Goal: Information Seeking & Learning: Learn about a topic

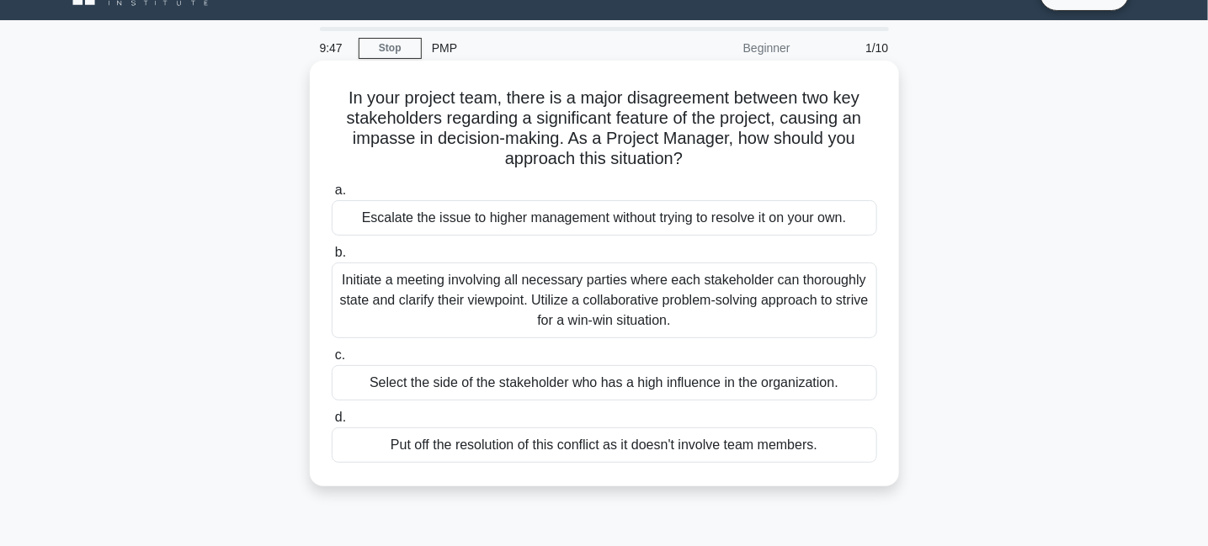
scroll to position [44, 0]
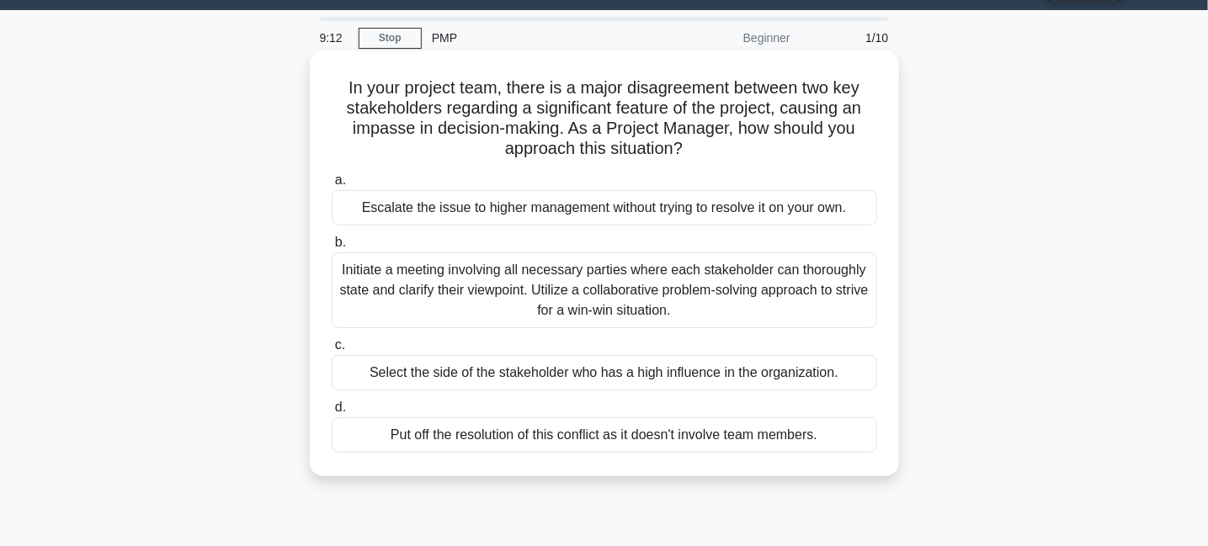
click at [735, 294] on div "Initiate a meeting involving all necessary parties where each stakeholder can t…" at bounding box center [604, 290] width 545 height 76
click at [332, 248] on input "b. Initiate a meeting involving all necessary parties where each stakeholder ca…" at bounding box center [332, 242] width 0 height 11
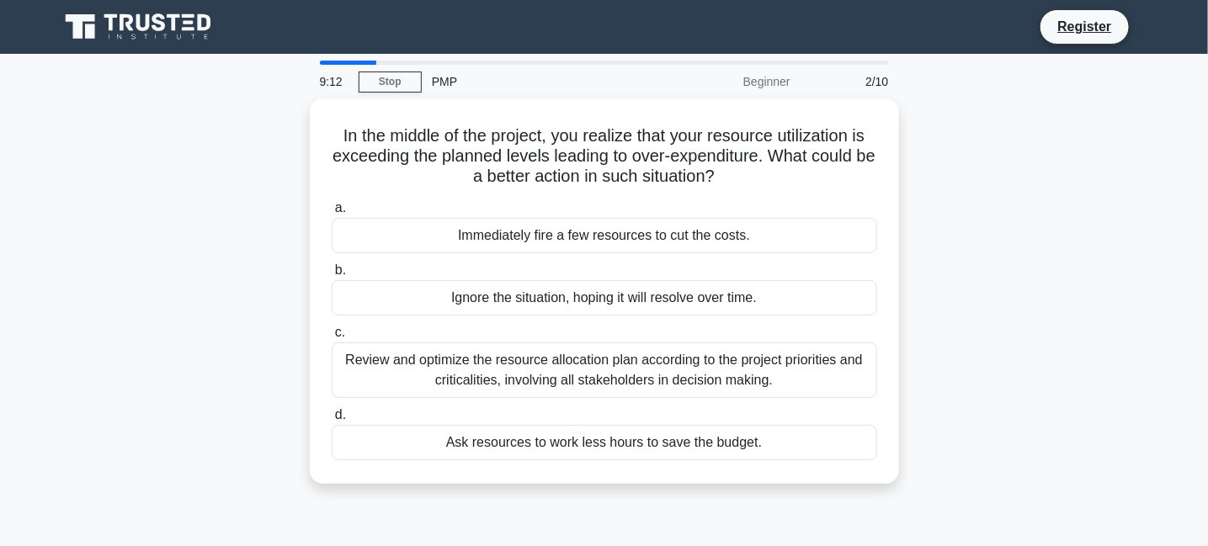
scroll to position [0, 0]
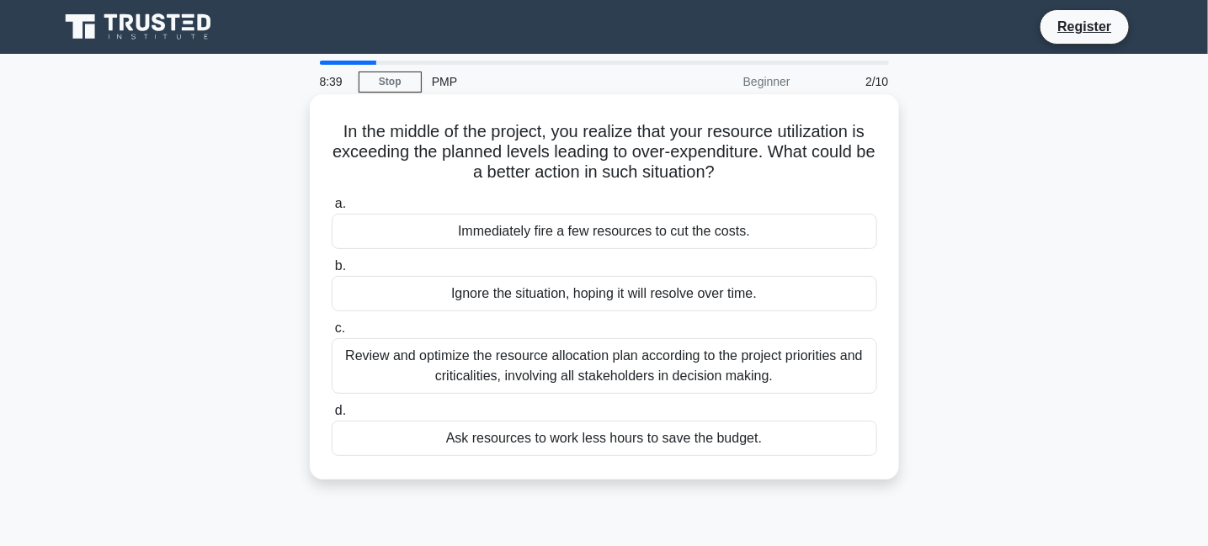
click at [756, 385] on div "Review and optimize the resource allocation plan according to the project prior…" at bounding box center [604, 366] width 545 height 56
click at [332, 334] on input "c. Review and optimize the resource allocation plan according to the project pr…" at bounding box center [332, 328] width 0 height 11
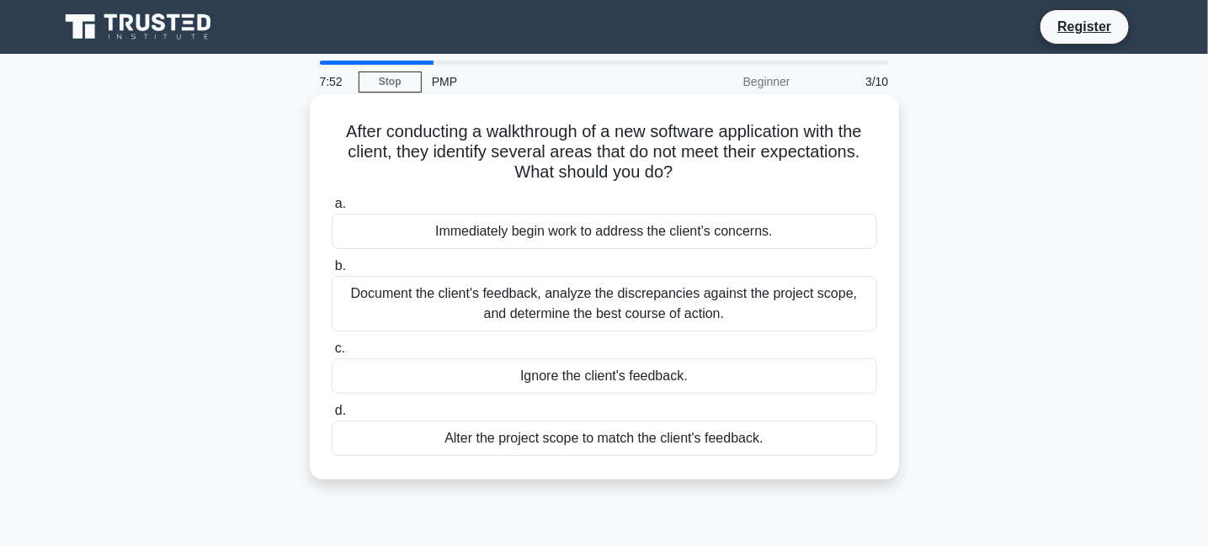
click at [743, 301] on div "Document the client's feedback, analyze the discrepancies against the project s…" at bounding box center [604, 304] width 545 height 56
click at [332, 272] on input "b. Document the client's feedback, analyze the discrepancies against the projec…" at bounding box center [332, 266] width 0 height 11
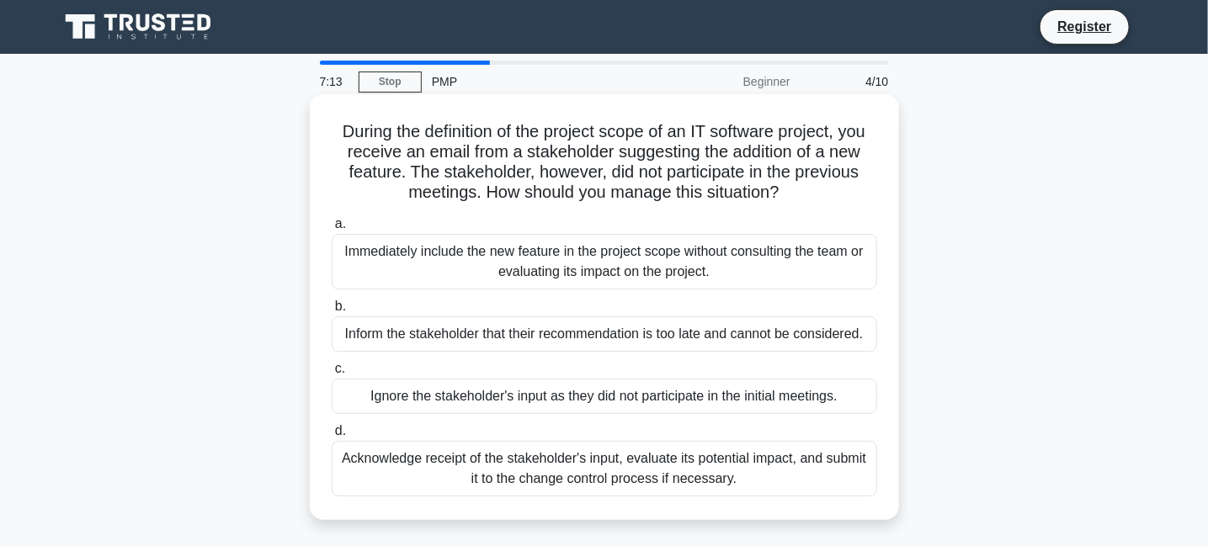
click at [693, 454] on div "Acknowledge receipt of the stakeholder's input, evaluate its potential impact, …" at bounding box center [604, 469] width 545 height 56
click at [332, 437] on input "d. Acknowledge receipt of the stakeholder's input, evaluate its potential impac…" at bounding box center [332, 431] width 0 height 11
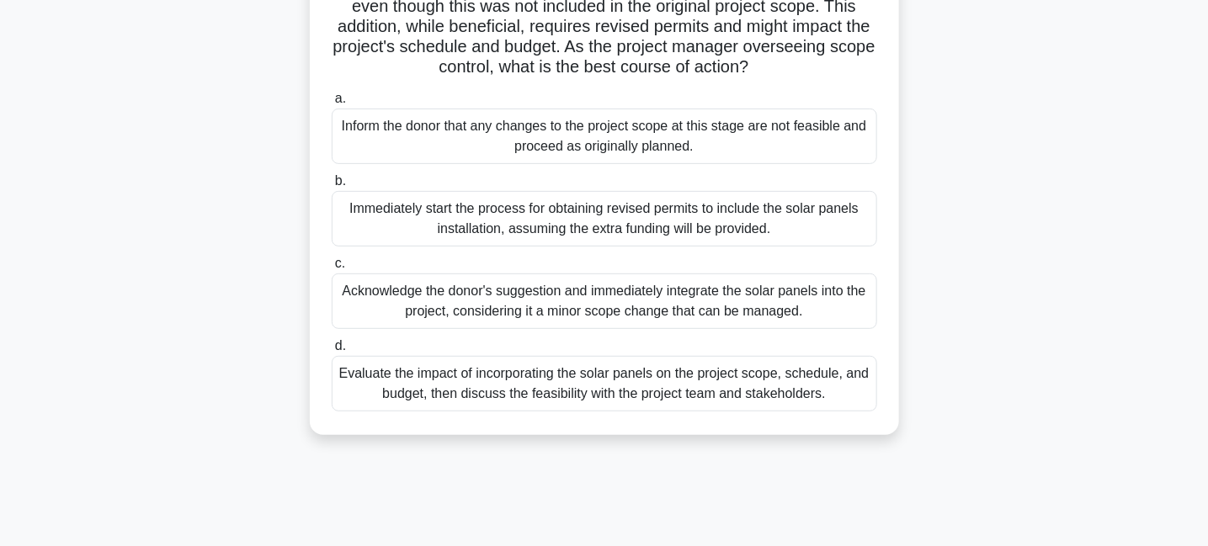
scroll to position [187, 0]
click at [675, 406] on div "Evaluate the impact of incorporating the solar panels on the project scope, sch…" at bounding box center [604, 383] width 545 height 56
click at [332, 351] on input "d. Evaluate the impact of incorporating the solar panels on the project scope, …" at bounding box center [332, 345] width 0 height 11
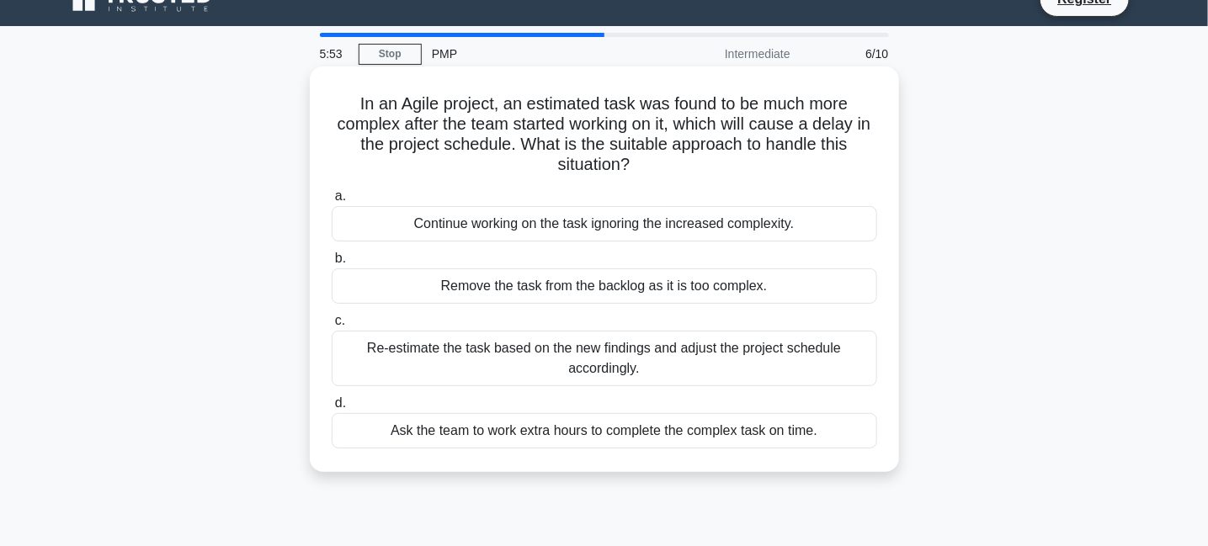
scroll to position [29, 0]
click at [755, 359] on div "Re-estimate the task based on the new findings and adjust the project schedule …" at bounding box center [604, 358] width 545 height 56
click at [332, 326] on input "c. Re-estimate the task based on the new findings and adjust the project schedu…" at bounding box center [332, 320] width 0 height 11
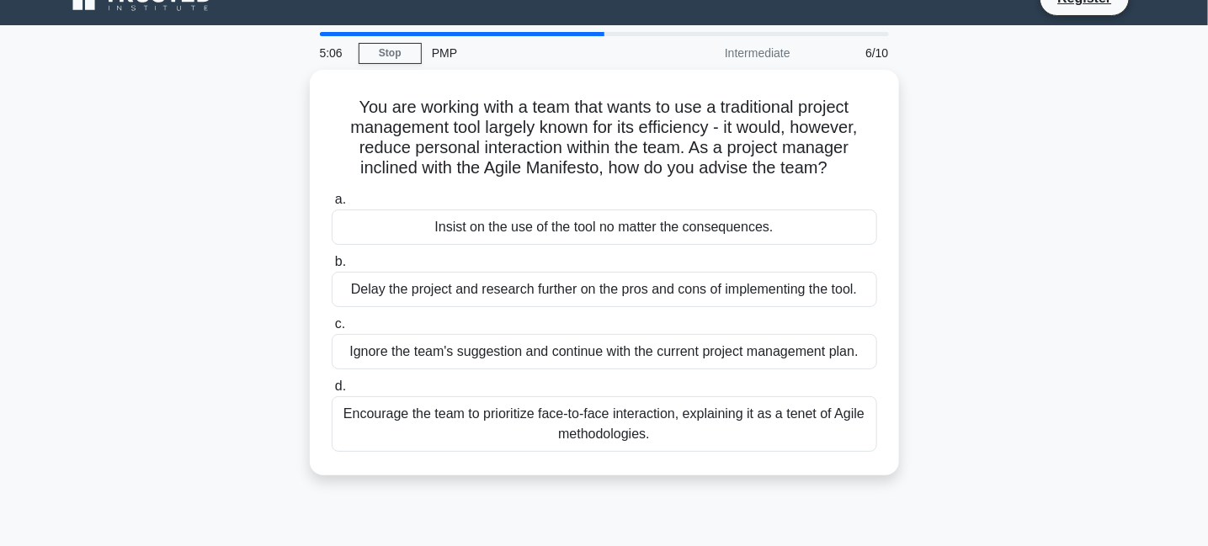
scroll to position [0, 0]
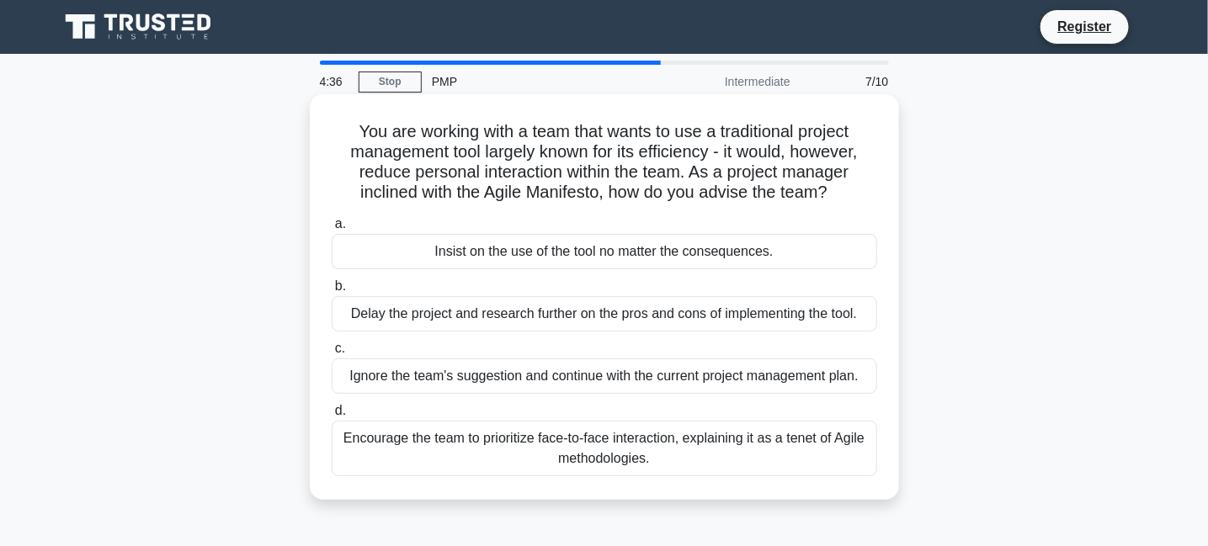
click at [704, 455] on div "Encourage the team to prioritize face-to-face interaction, explaining it as a t…" at bounding box center [604, 449] width 545 height 56
click at [332, 417] on input "d. Encourage the team to prioritize face-to-face interaction, explaining it as …" at bounding box center [332, 411] width 0 height 11
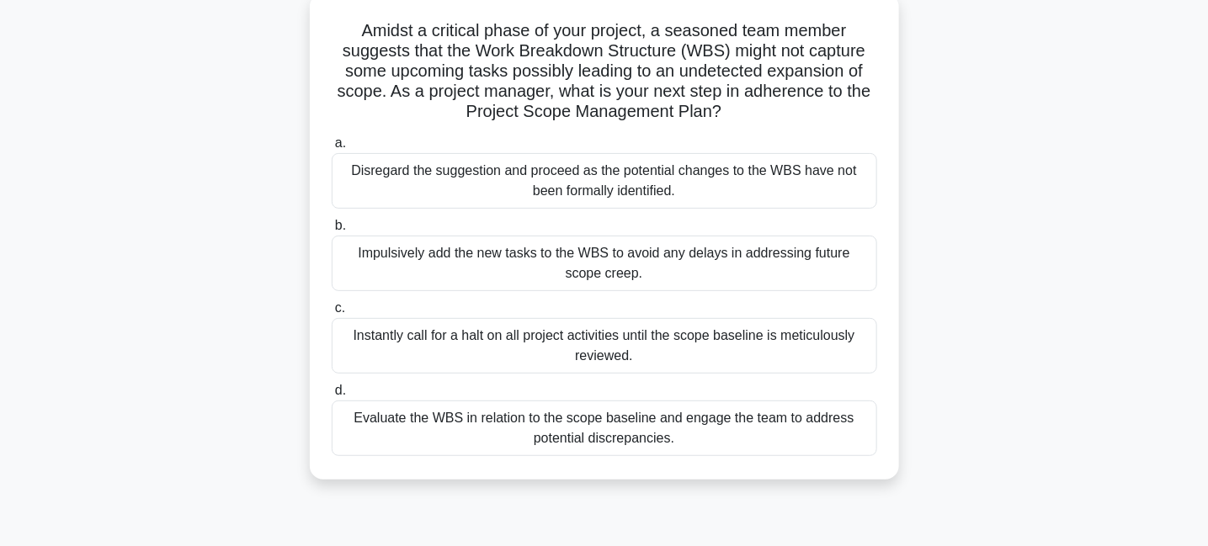
scroll to position [108, 0]
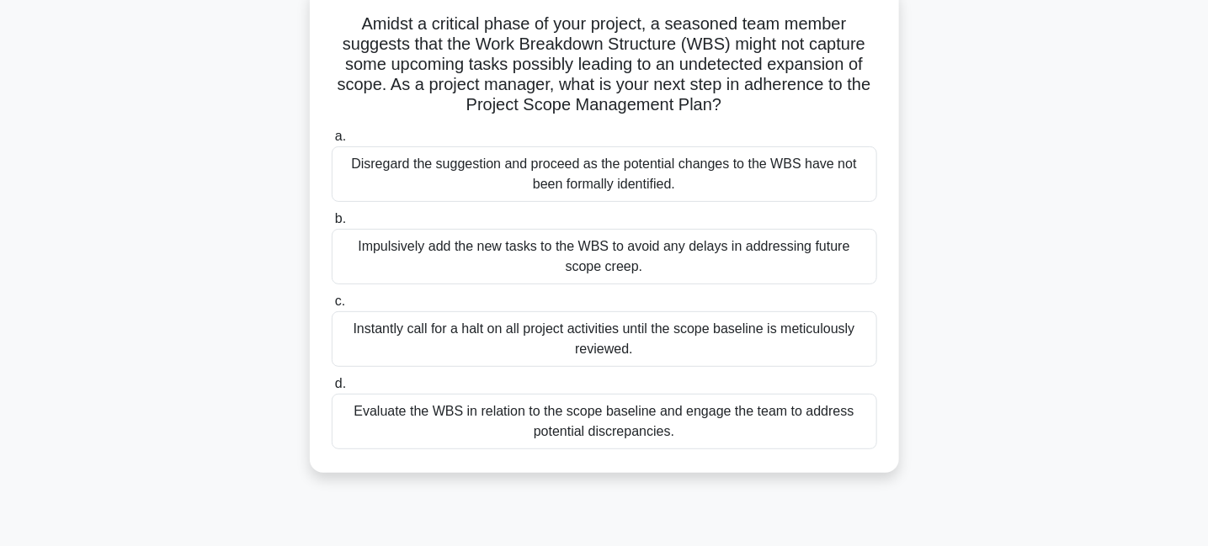
click at [719, 418] on div "Evaluate the WBS in relation to the scope baseline and engage the team to addre…" at bounding box center [604, 422] width 545 height 56
click at [332, 390] on input "d. Evaluate the WBS in relation to the scope baseline and engage the team to ad…" at bounding box center [332, 384] width 0 height 11
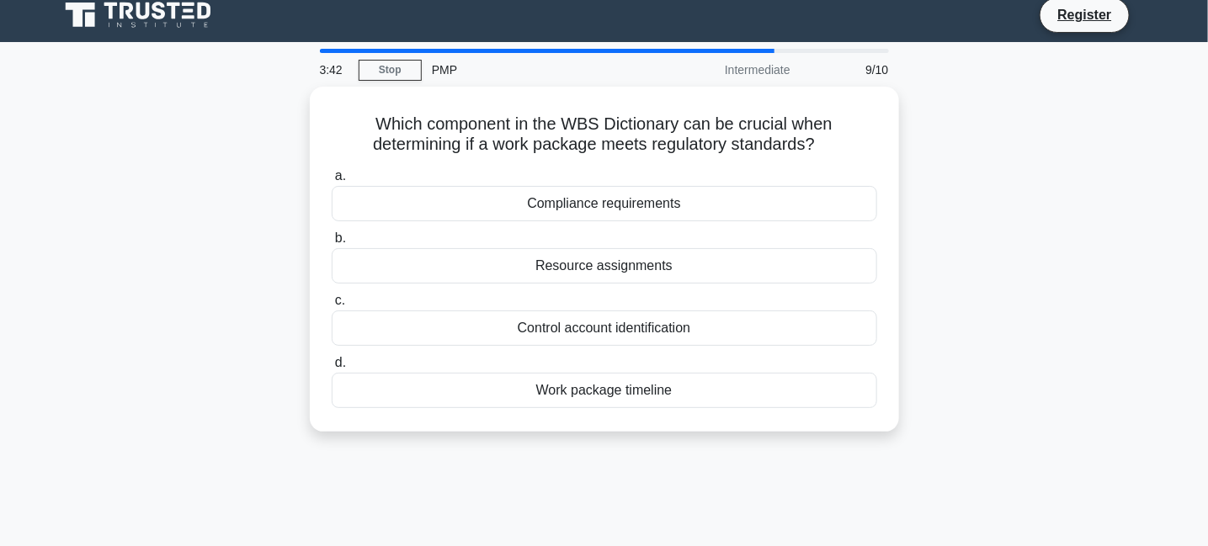
scroll to position [0, 0]
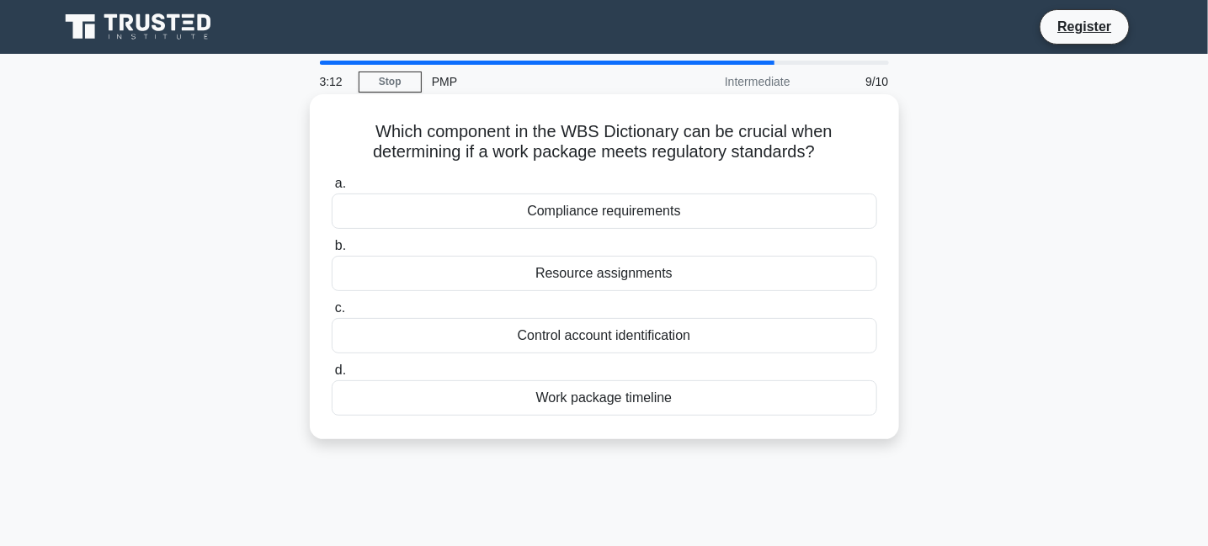
click at [730, 211] on div "Compliance requirements" at bounding box center [604, 211] width 545 height 35
click at [332, 189] on input "a. Compliance requirements" at bounding box center [332, 183] width 0 height 11
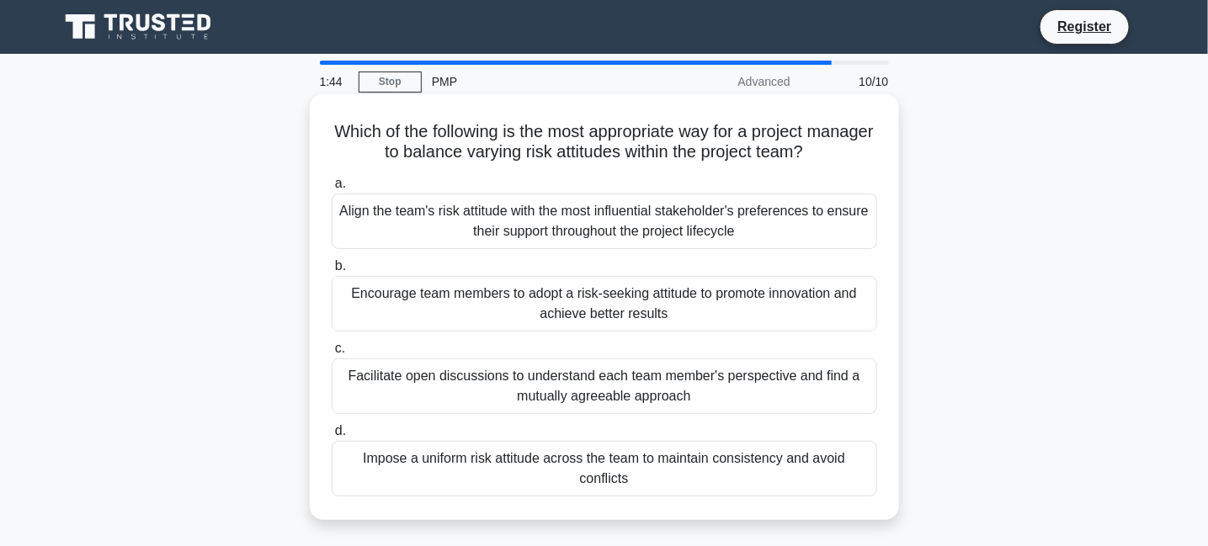
click at [662, 397] on div "Facilitate open discussions to understand each team member's perspective and fi…" at bounding box center [604, 387] width 545 height 56
click at [332, 354] on input "c. Facilitate open discussions to understand each team member's perspective and…" at bounding box center [332, 348] width 0 height 11
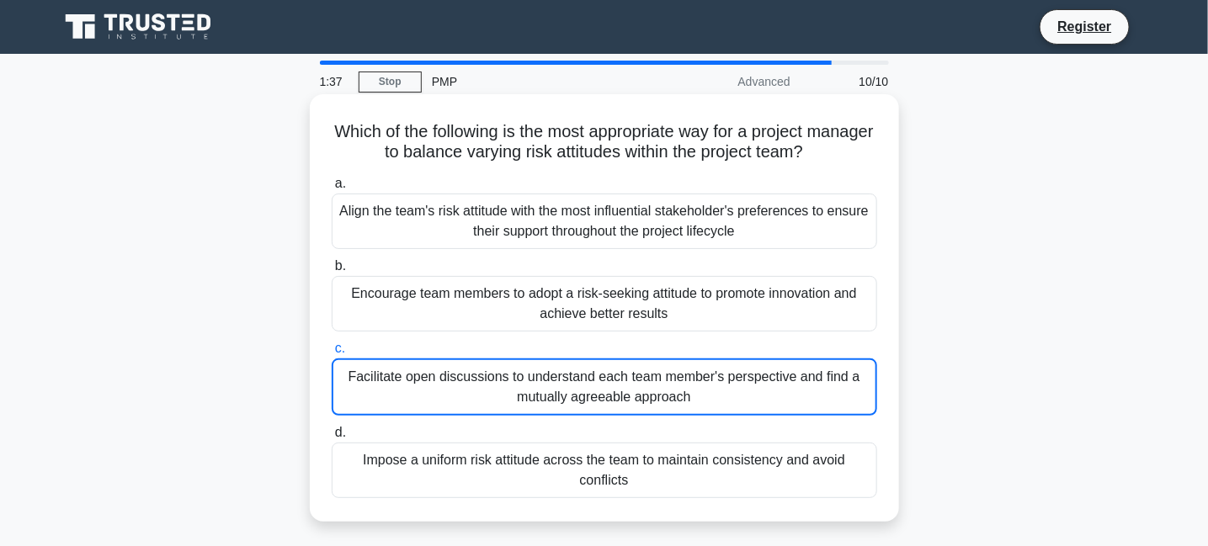
click at [562, 396] on div "Facilitate open discussions to understand each team member's perspective and fi…" at bounding box center [604, 387] width 545 height 57
click at [332, 354] on input "c. Facilitate open discussions to understand each team member's perspective and…" at bounding box center [332, 348] width 0 height 11
click at [636, 309] on div "Encourage team members to adopt a risk-seeking attitude to promote innovation a…" at bounding box center [604, 304] width 545 height 56
click at [332, 272] on input "b. Encourage team members to adopt a risk-seeking attitude to promote innovatio…" at bounding box center [332, 266] width 0 height 11
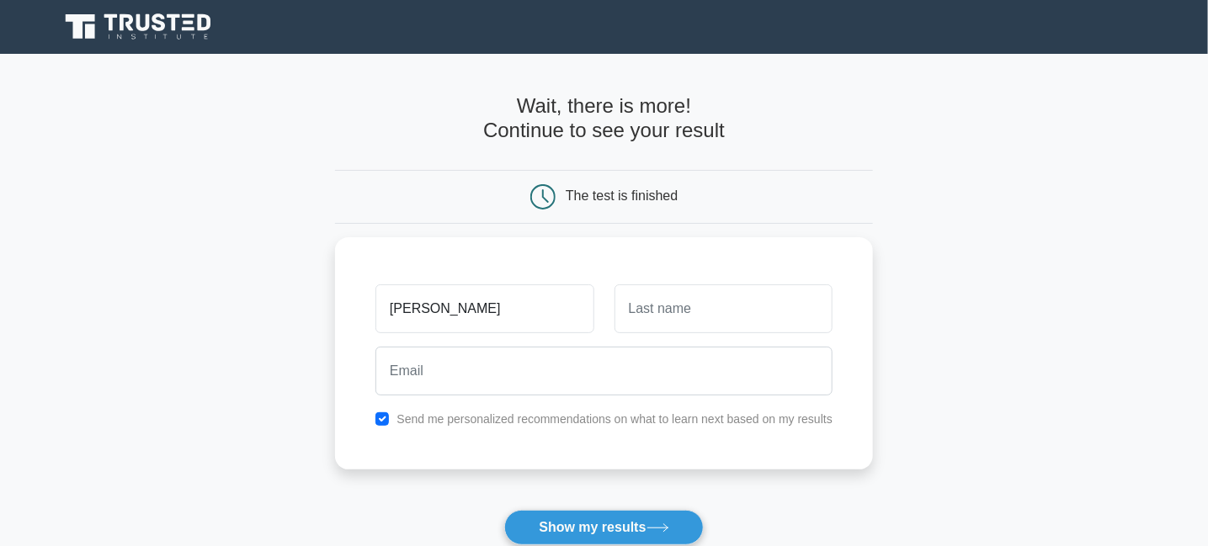
type input "amjad"
type input "mahmood"
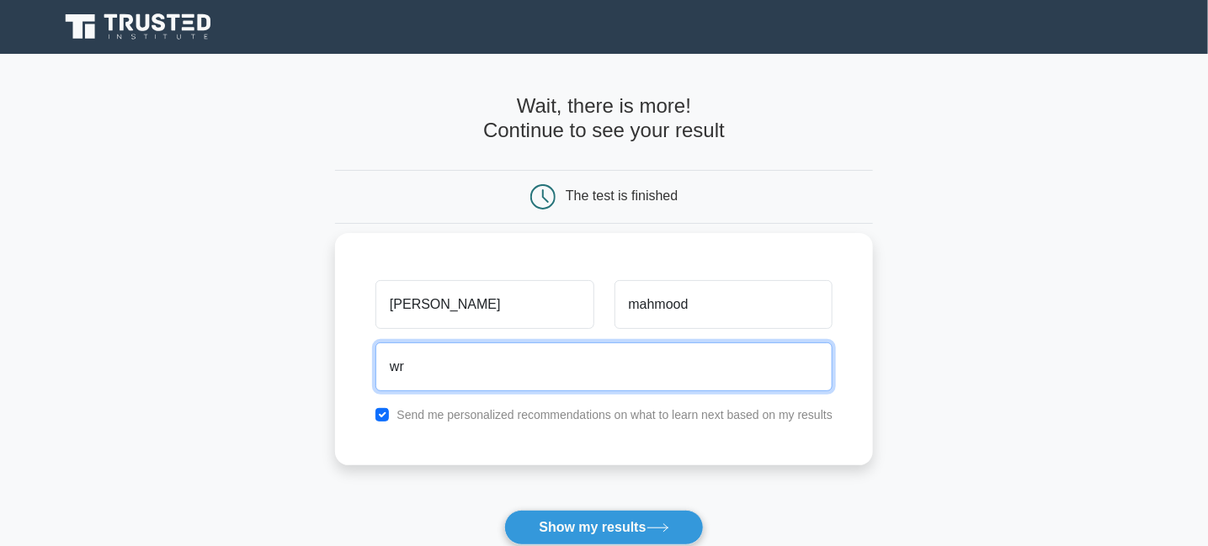
type input "writer.pucit@gmail.com"
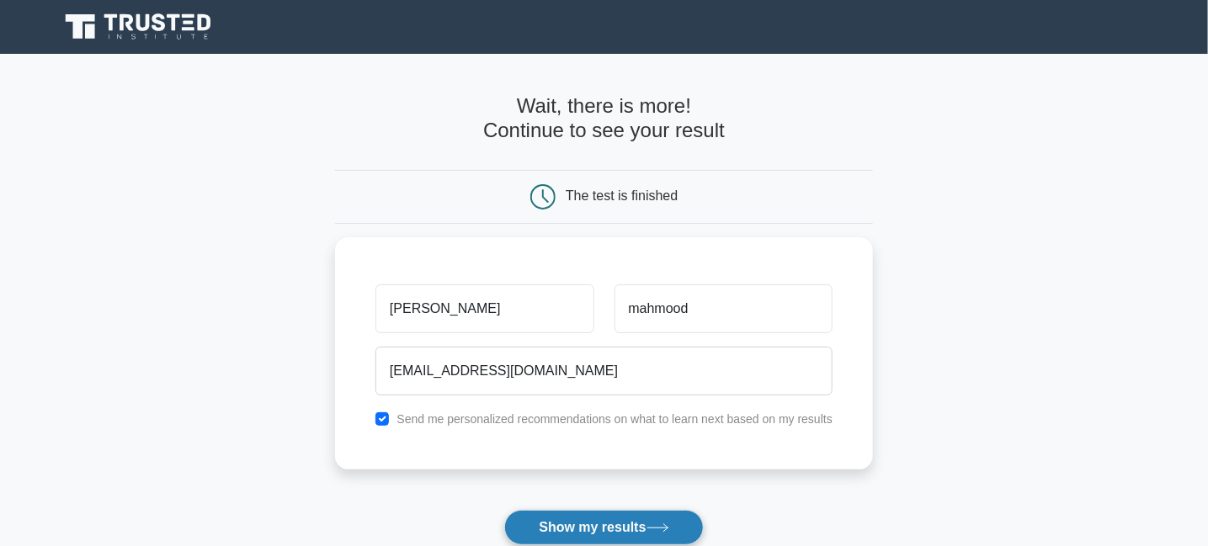
click at [567, 522] on button "Show my results" at bounding box center [603, 527] width 199 height 35
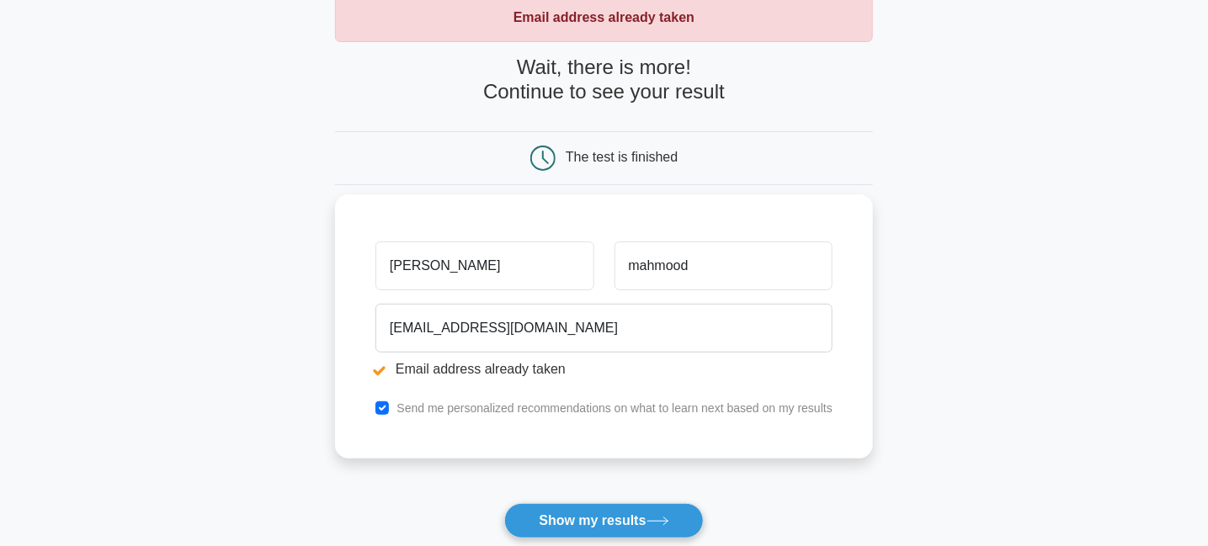
scroll to position [104, 0]
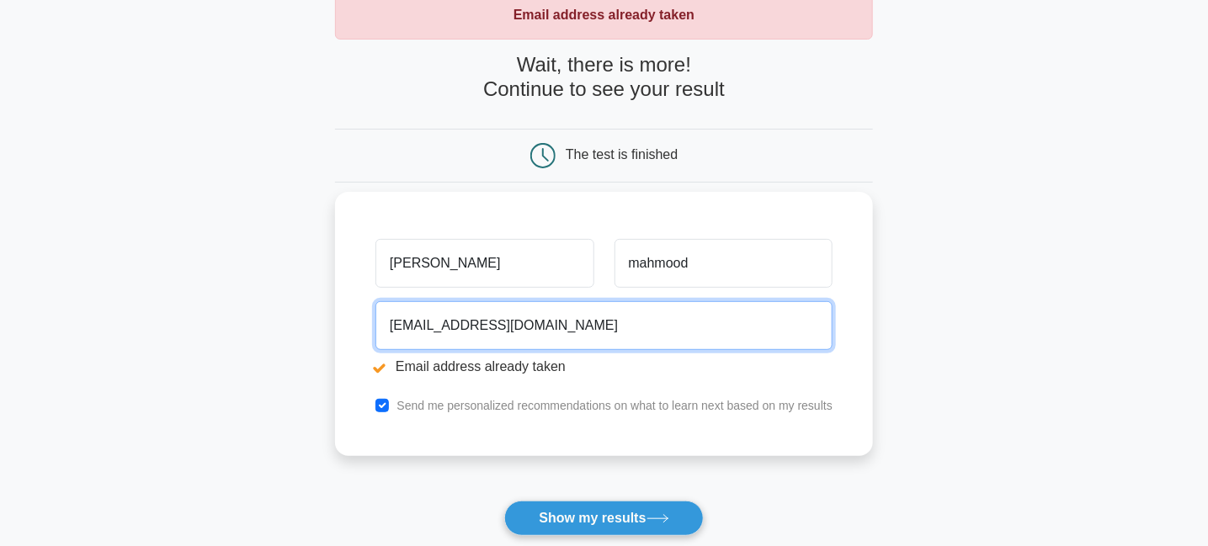
click at [549, 338] on input "writer.pucit@gmail.com" at bounding box center [603, 325] width 457 height 49
type input "w"
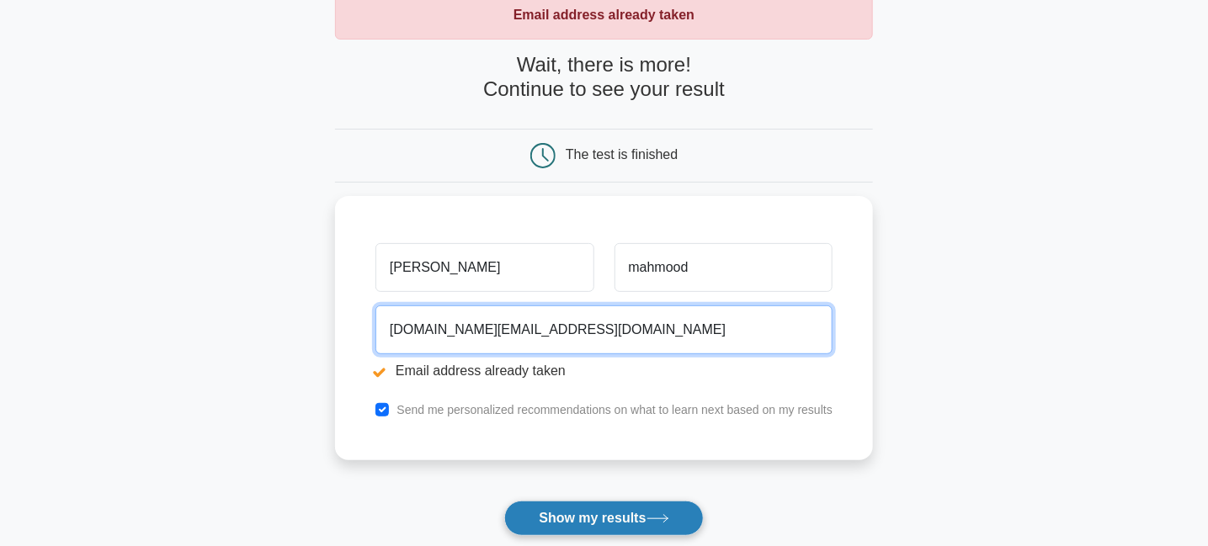
type input "veritas.dentist@gmail.com"
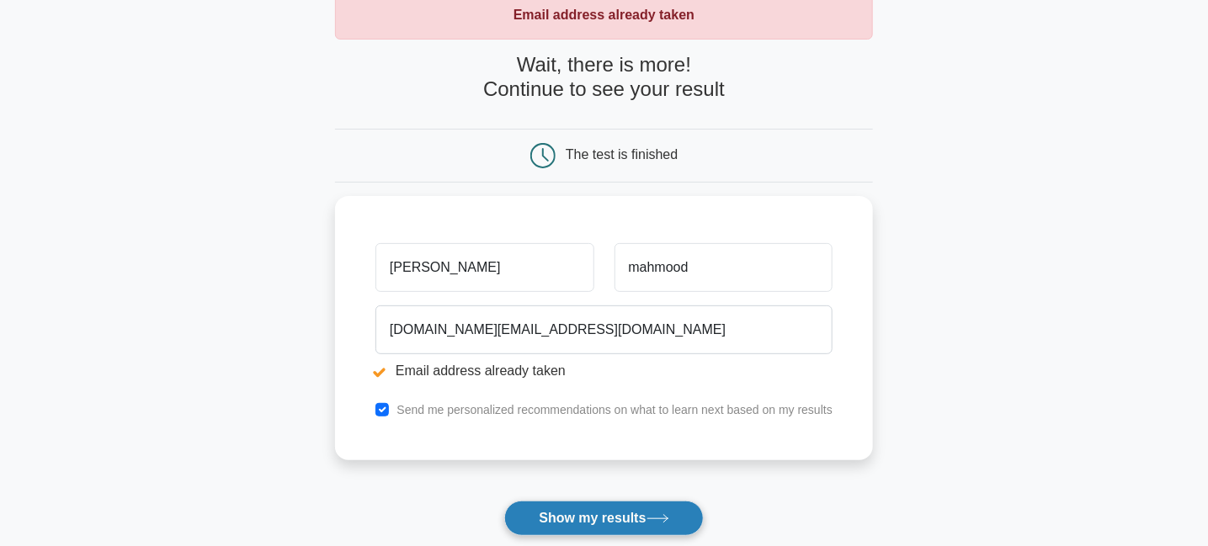
click at [571, 506] on button "Show my results" at bounding box center [603, 518] width 199 height 35
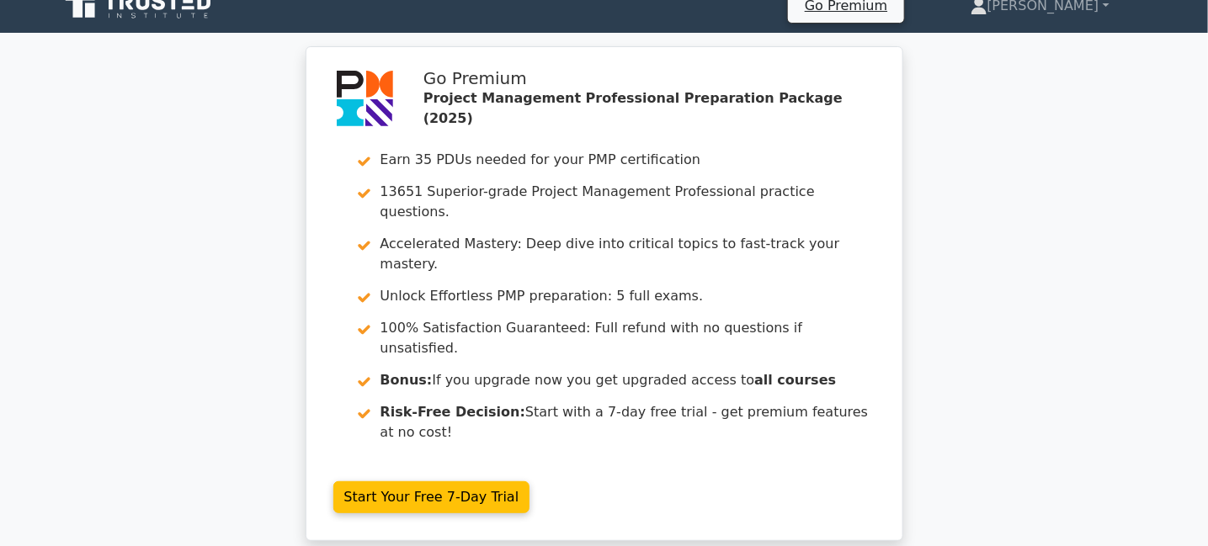
scroll to position [23, 0]
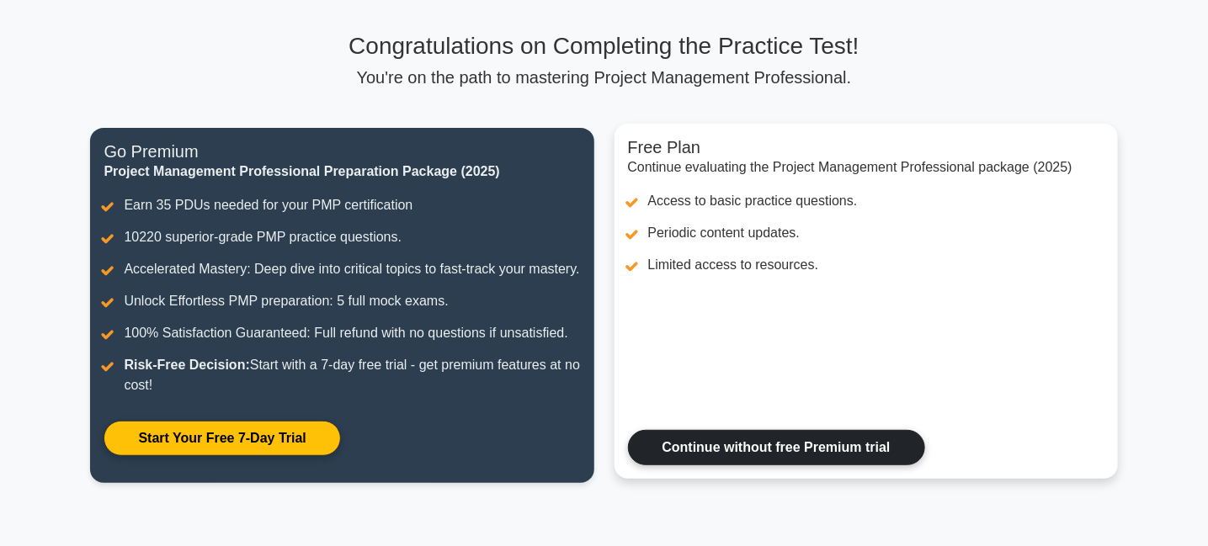
scroll to position [104, 0]
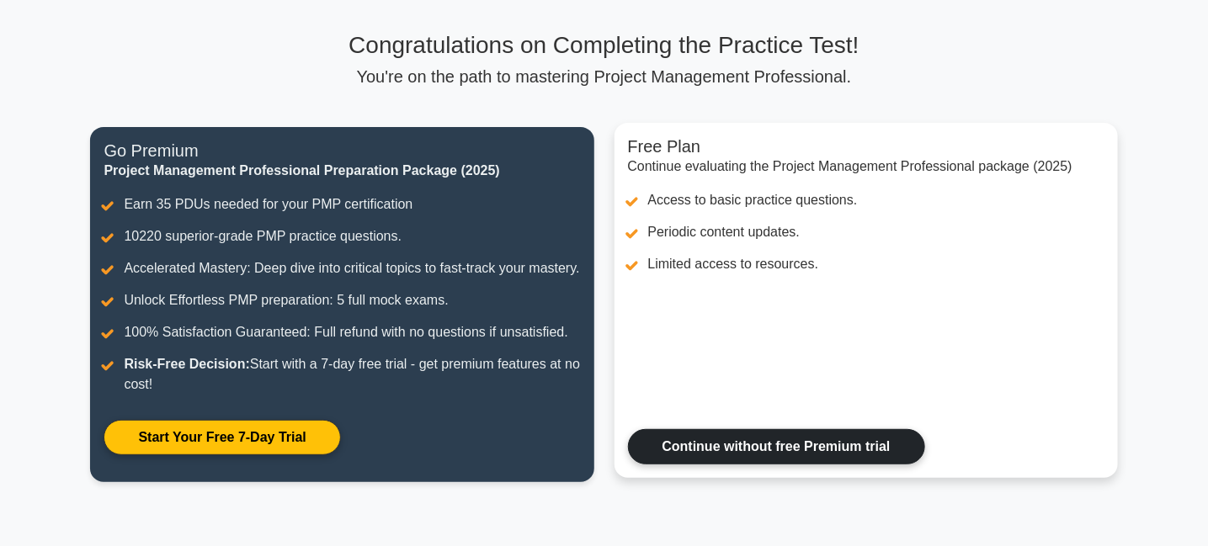
click at [690, 465] on link "Continue without free Premium trial" at bounding box center [776, 446] width 297 height 35
